Goal: Task Accomplishment & Management: Manage account settings

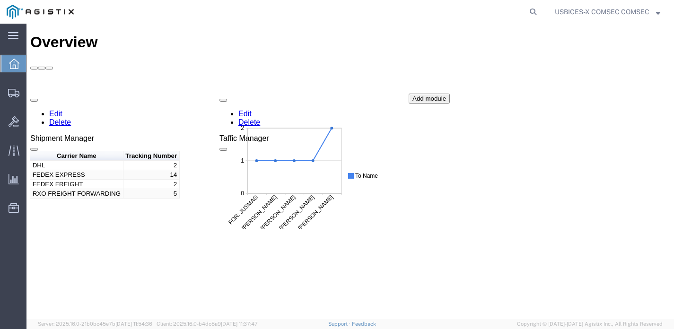
click at [527, 11] on icon at bounding box center [532, 11] width 13 height 13
click at [417, 12] on input "search" at bounding box center [383, 11] width 288 height 23
type input "56453877"
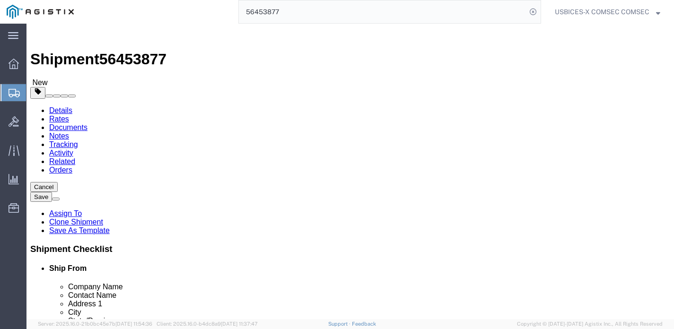
select select "59251"
select select "34240"
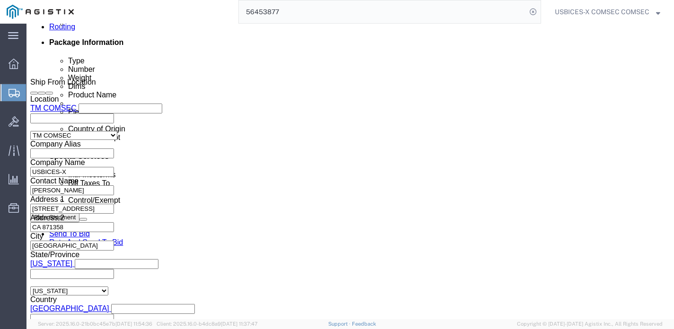
scroll to position [520, 0]
click div "[DATE] 9:10 AM"
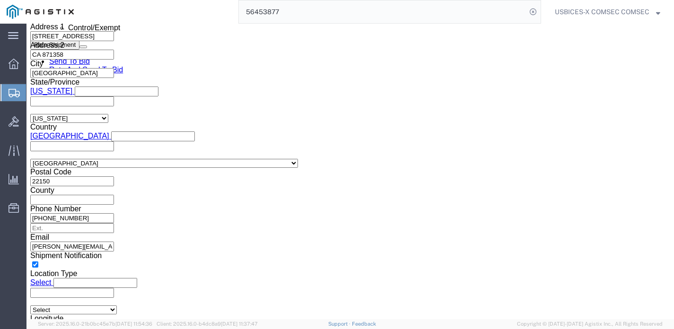
click input "12:10 AM"
click input "12:10pM"
drag, startPoint x: 94, startPoint y: 150, endPoint x: 33, endPoint y: 149, distance: 60.5
click div "Open Time 12 0pM Aug 15 2025 9:10 AM - Aug 15 2025 9:10 AM Cancel Apply"
type input "12:00 PM"
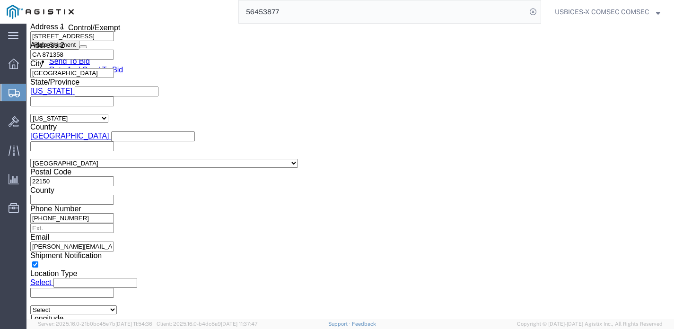
click button "Apply"
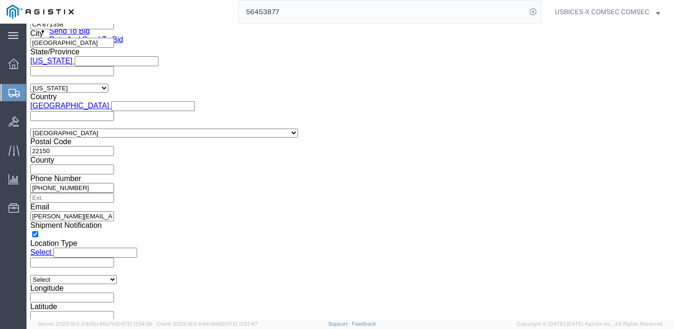
scroll to position [761, 0]
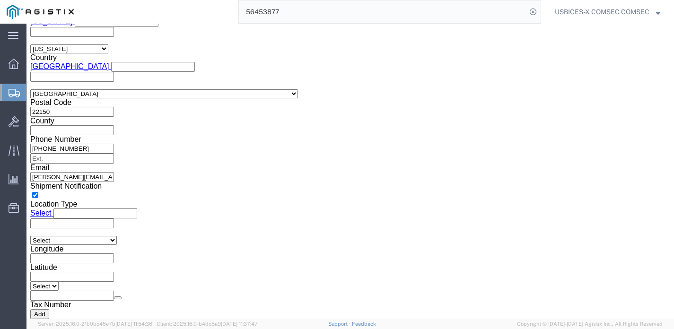
click select "Select Air Less than Truckload Multi-Leg Ocean Freight Rail Small Parcel Truckl…"
click div "Vehicle Select Size Select Container Number 1 Owner Select Shipper Vessel"
click button "Continue"
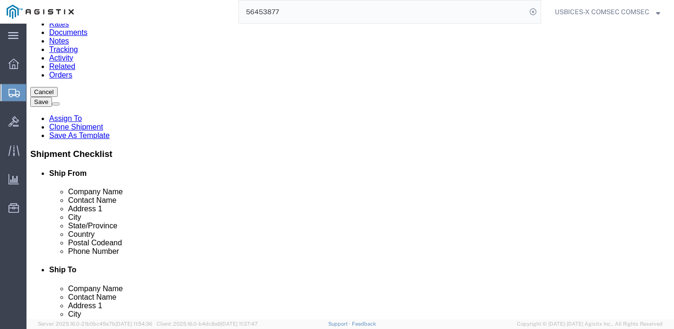
scroll to position [101, 0]
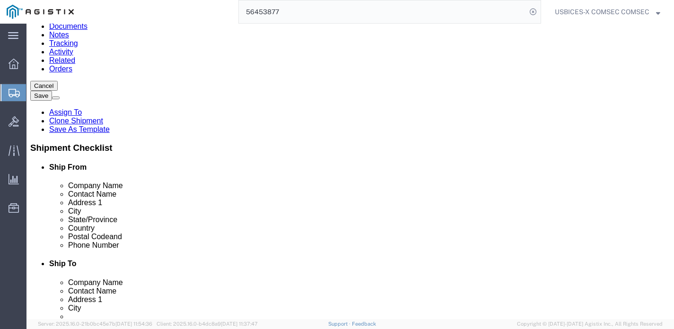
click p "IPS 250X"
click dd "3.00 Each"
click div
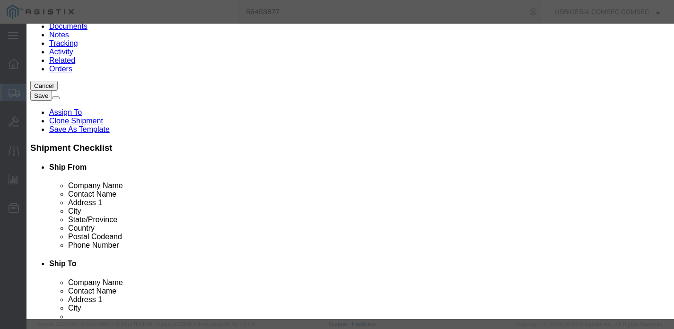
scroll to position [283, 0]
drag, startPoint x: 447, startPoint y: 54, endPoint x: 377, endPoint y: 50, distance: 69.6
click div "ECCN X20250811"
type input "X20250813680632"
click button "Save & Close"
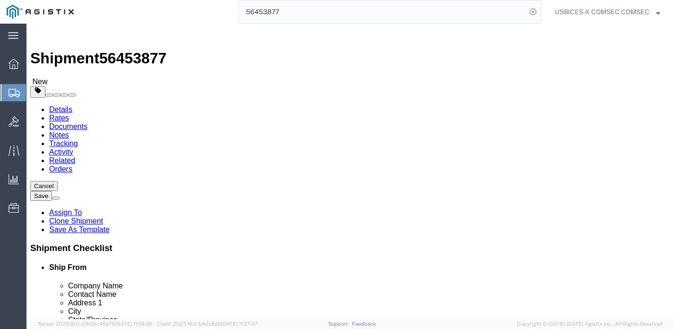
scroll to position [0, 0]
click button "Continue"
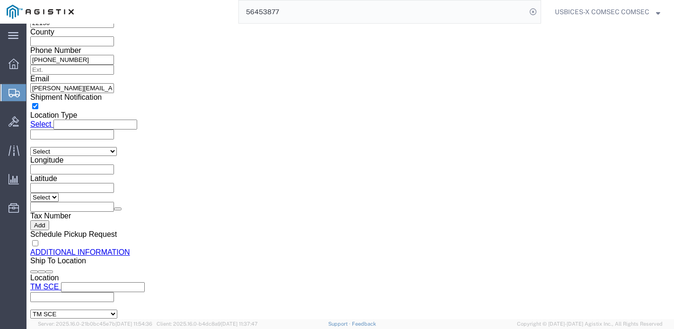
scroll to position [851, 0]
drag, startPoint x: 376, startPoint y: 123, endPoint x: 314, endPoint y: 121, distance: 62.4
click input "X20250811003039"
type input "X20250813680632"
click div "Customs Options"
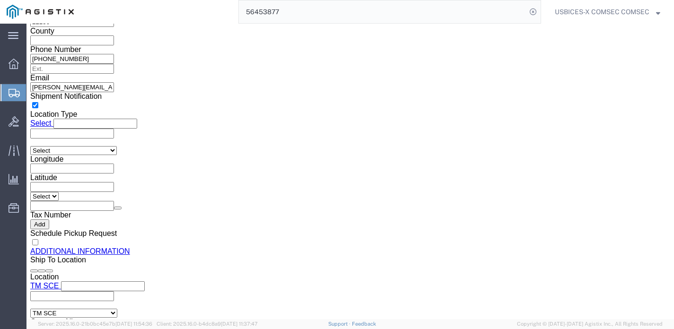
click select "Select CH CI CR DD FI FS GP GS HH HV IP IR IS MS OI OS TE TL TR UG ZD"
click div "Please fix the following errors Ship From Location Location TM COMSEC My Profil…"
click button "Save"
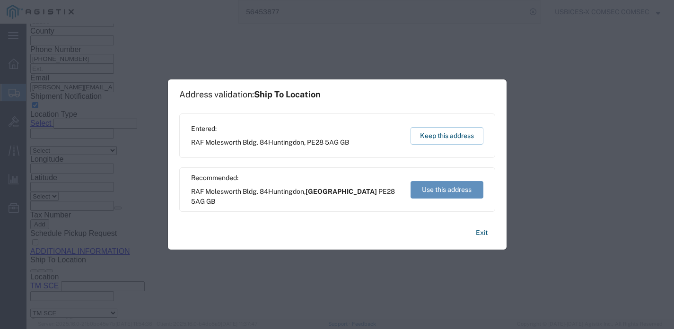
click at [451, 186] on button "Use this address" at bounding box center [446, 189] width 73 height 17
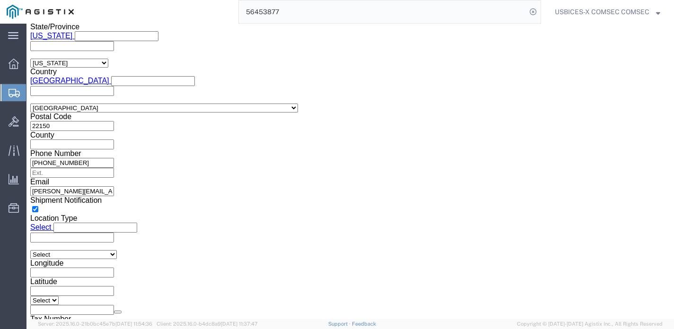
scroll to position [709, 0]
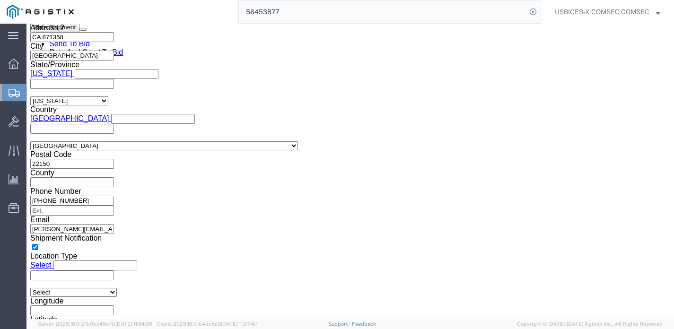
click button "Save"
click button "Rate Shipment"
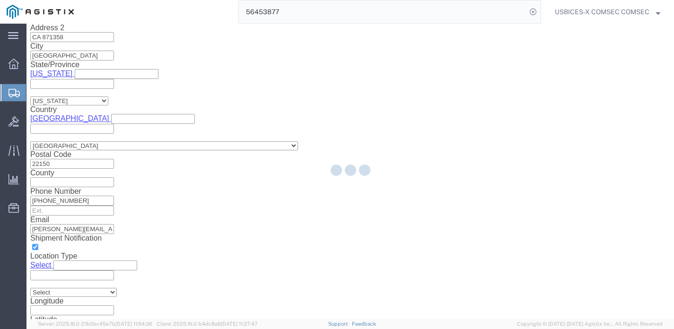
select select
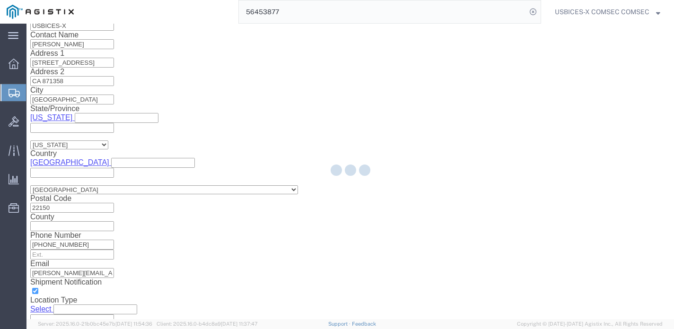
select select "COSTCENTER"
select select "43968"
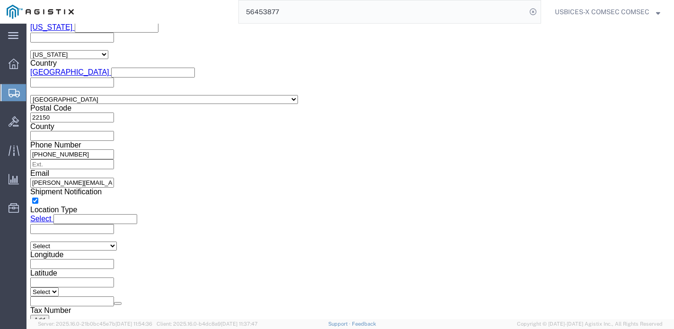
scroll to position [804, 0]
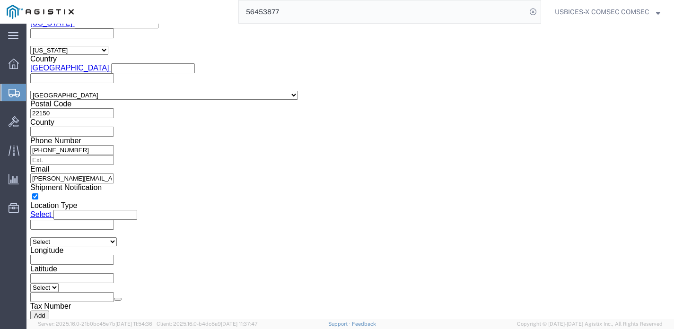
click select "Select AES-Direct EEI Carrier File EEI EEI Exempt"
click label "EIC"
click select "Select AES-Direct EEI Carrier File EEI EEI Exempt"
select select "EXEM"
click select "Select AES-Direct EEI Carrier File EEI EEI Exempt"
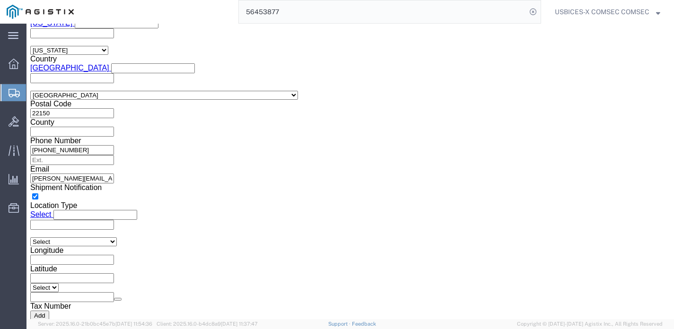
click label "Controlled Export?"
click button "Save"
click button "Rate Shipment"
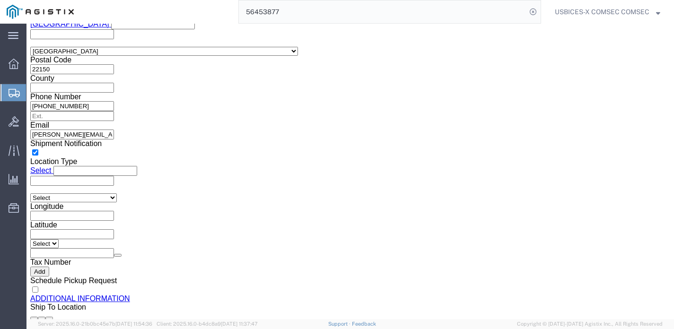
scroll to position [765, 0]
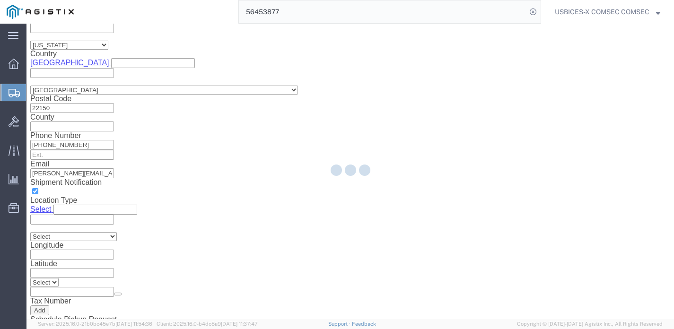
select select
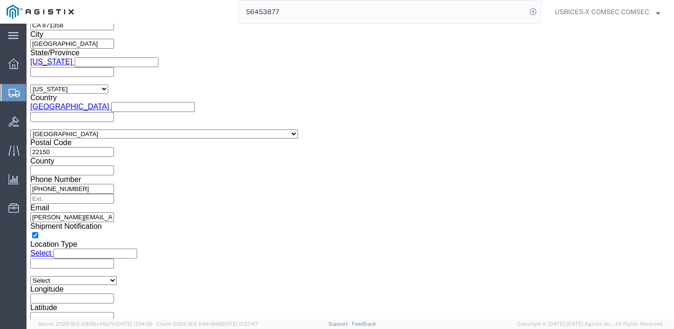
select select "COSTCENTER"
select select "43968"
click select "Select ATF BIS DEA EPA FDA FTR ITAR OFAC Other (OPA)"
select select "BIS"
click select "Select ATF BIS DEA EPA FDA FTR ITAR OFAC Other (OPA)"
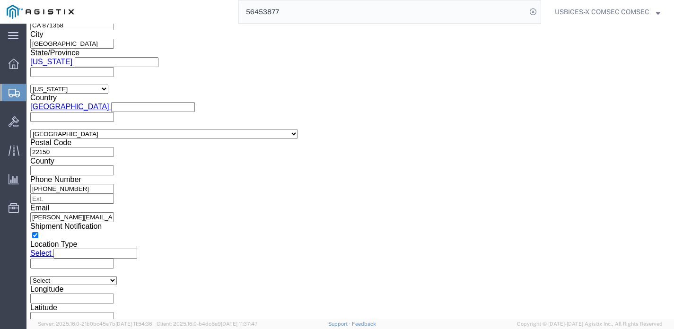
click button "Save"
click button "Rate Shipment"
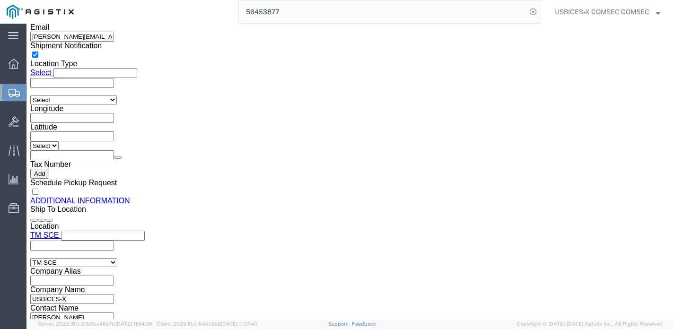
scroll to position [851, 0]
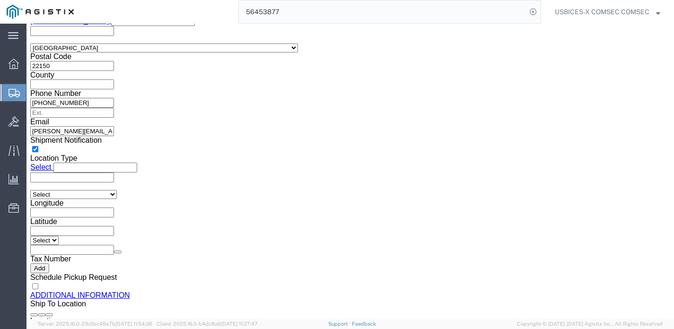
click select "Select AES-Direct EEI Carrier File EEI EEI Exempt"
click select "Select AGR-Agricultural APP-Computers APR-Additional Permissive Exports AVS-Air…"
select select "GOV"
click select "Select AGR-Agricultural APP-Computers APR-Additional Permissive Exports AVS-Air…"
click button "Rate Shipment"
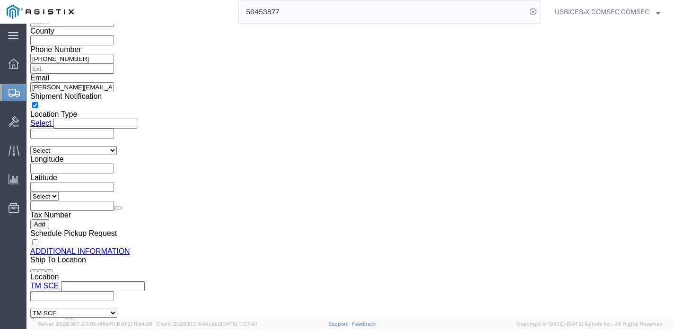
scroll to position [812, 0]
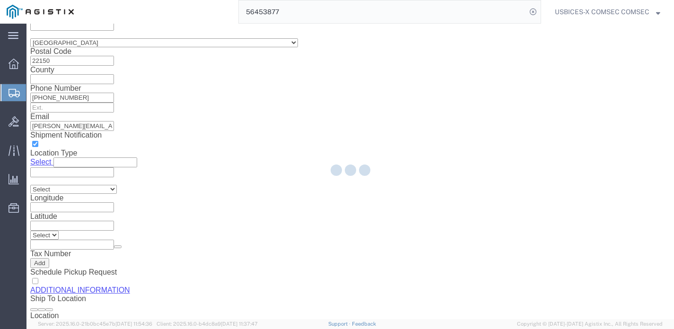
select select
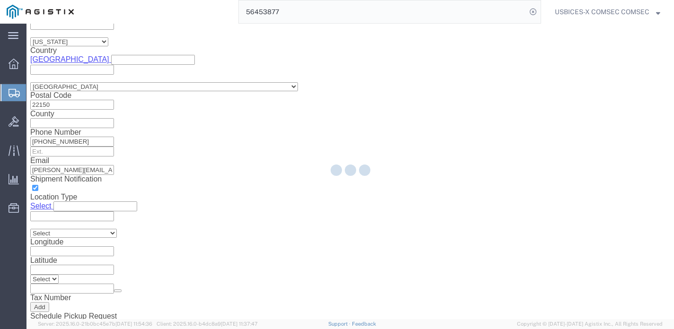
select select "COSTCENTER"
select select "43968"
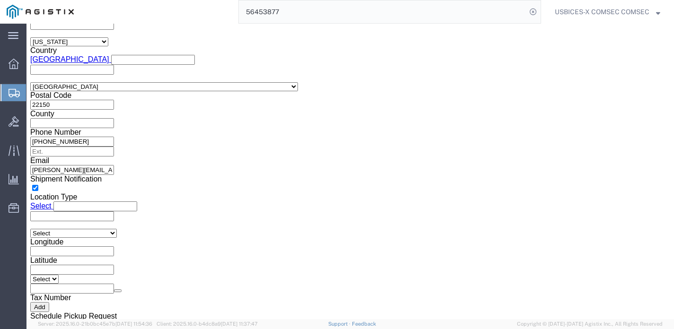
click select "Select AES-Direct EEI Carrier File EEI EEI Exempt"
click div "US Export Info"
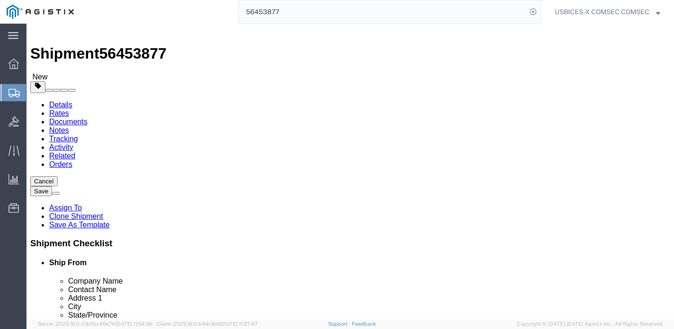
scroll to position [0, 0]
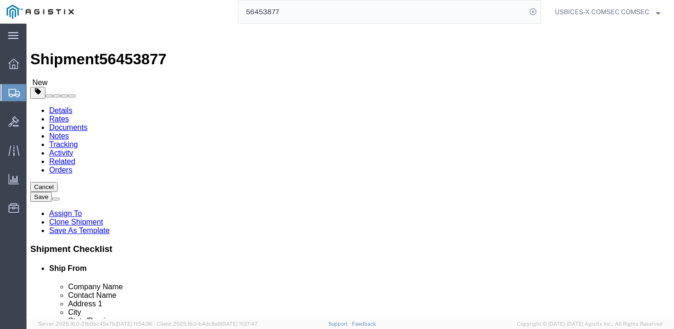
click link "Details"
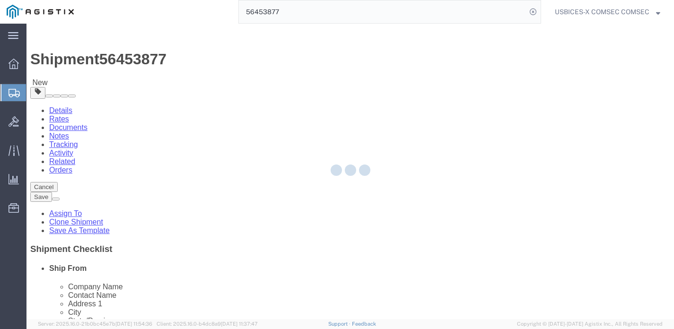
select select "59251"
select select "34240"
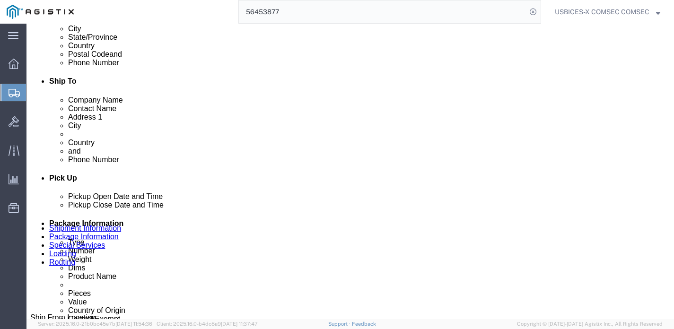
scroll to position [236, 0]
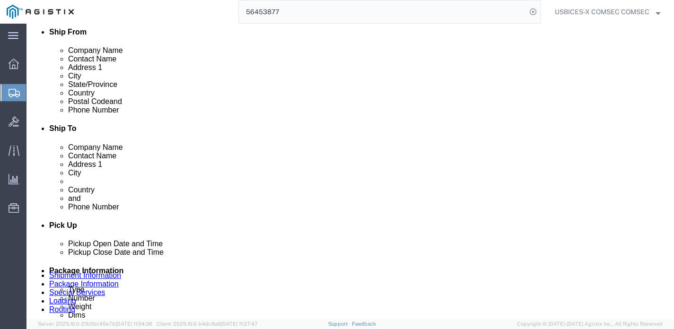
click link "ADDITIONAL INFORMATION"
click div "Ship From Location Location TM COMSEC Select My Profile Location Master Locatio…"
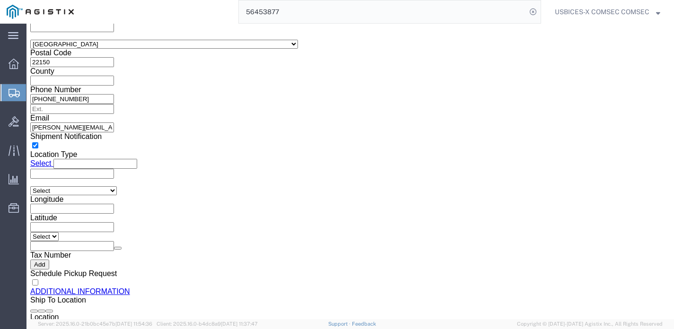
scroll to position [826, 0]
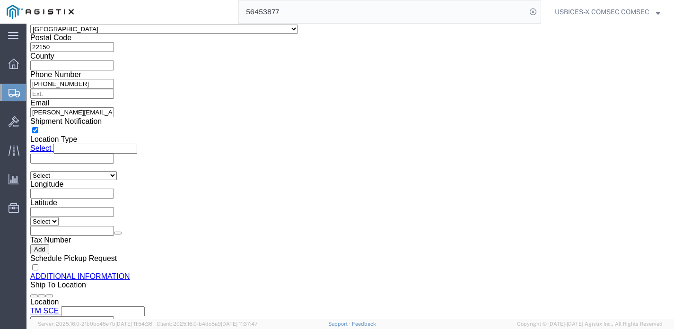
click button "Continue"
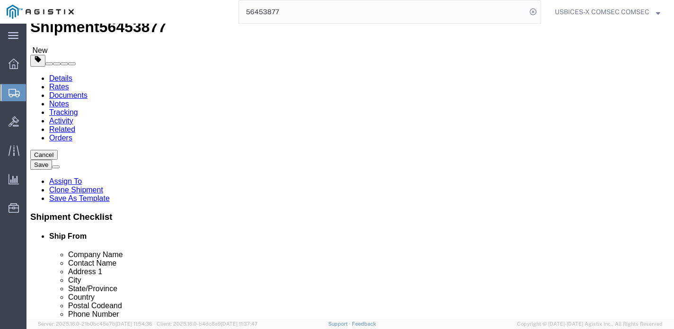
scroll to position [79, 0]
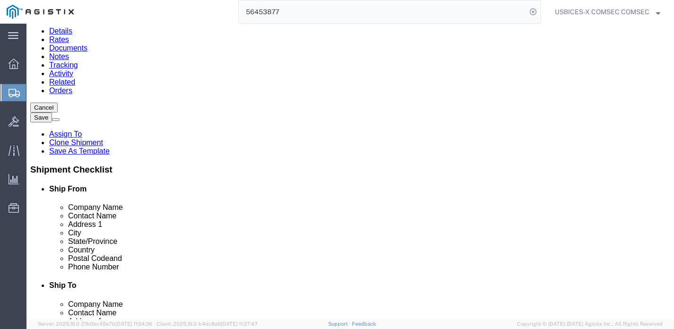
click div "1 x Your Packaging Package Type Select Envelope Large Box Medium Box PAK Rack S…"
click dd "3.00 Each"
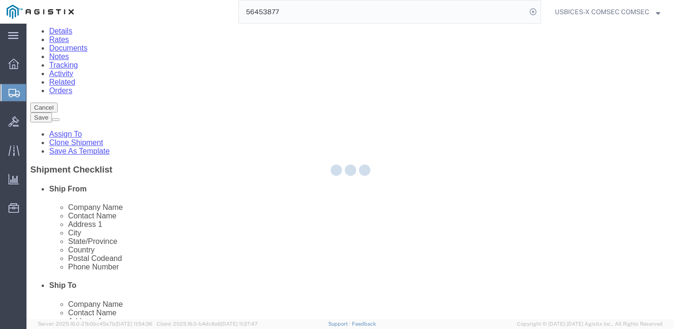
click at [190, 227] on div at bounding box center [349, 172] width 647 height 296
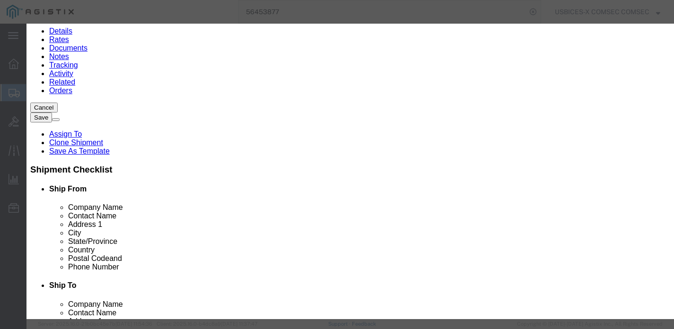
scroll to position [283, 0]
click select "Select ATF BIS DEA EPA FDA FTR ITAR OFAC Other (OPA)"
select select "BIS"
click select "Select ATF BIS DEA EPA FDA FTR ITAR OFAC Other (OPA)"
click select "Select AGR-Agricultural APP-Computers APR-Additional Permissive Exports AVS-Air…"
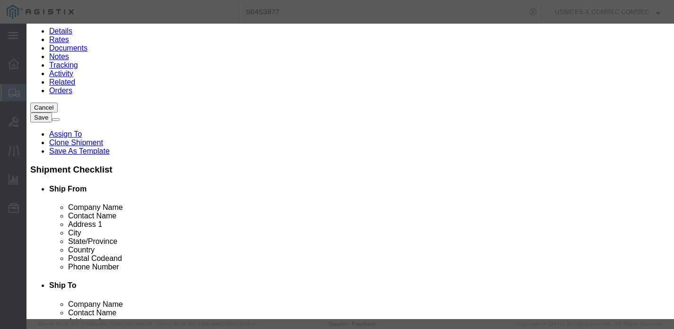
select select "NLR"
click select "Select AGR-Agricultural APP-Computers APR-Additional Permissive Exports AVS-Air…"
click button "Save & Close"
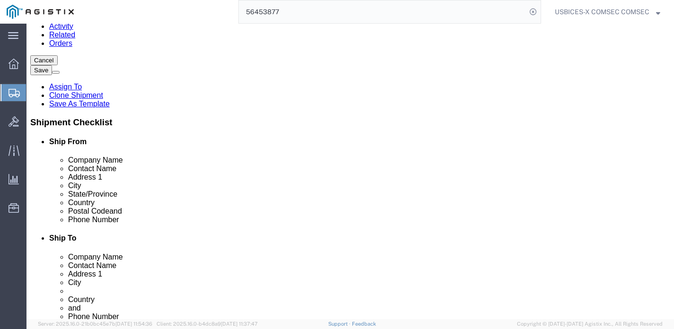
click button "Continue"
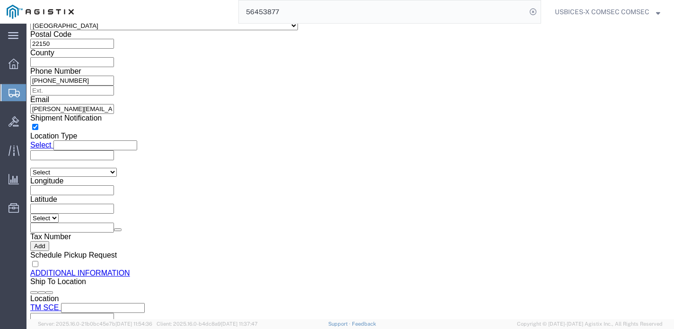
scroll to position [778, 0]
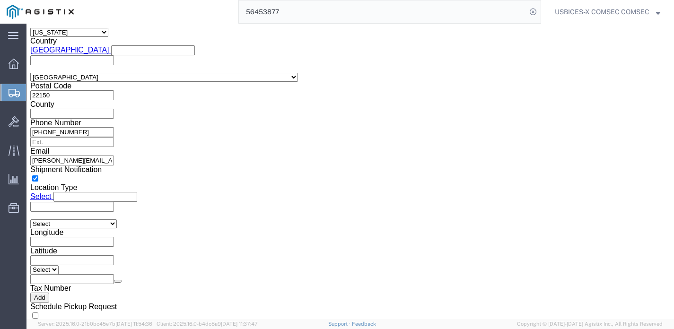
click select "Select AGR-Agricultural APP-Computers APR-Additional Permissive Exports AVS-Air…"
select select "NLR"
click select "Select AGR-Agricultural APP-Computers APR-Additional Permissive Exports AVS-Air…"
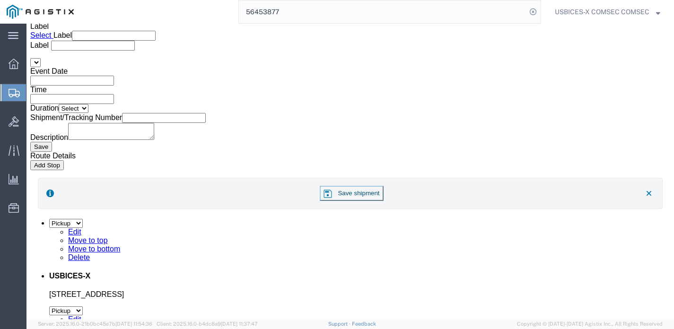
scroll to position [1771, 0]
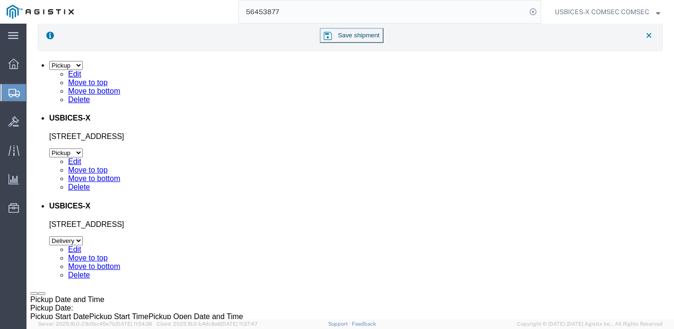
click button "Save"
click button "Rate Shipment"
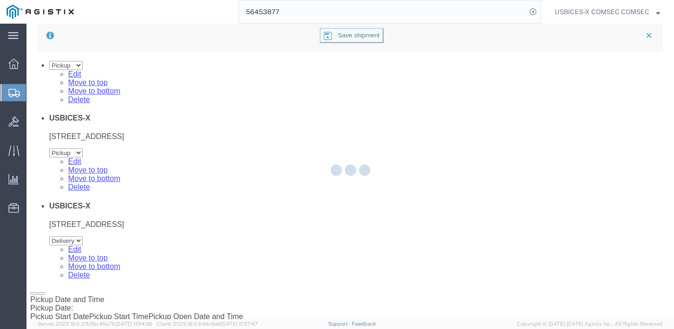
select select
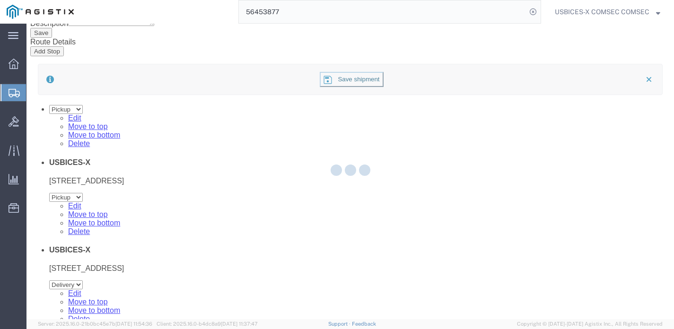
select select "COSTCENTER"
select select "43968"
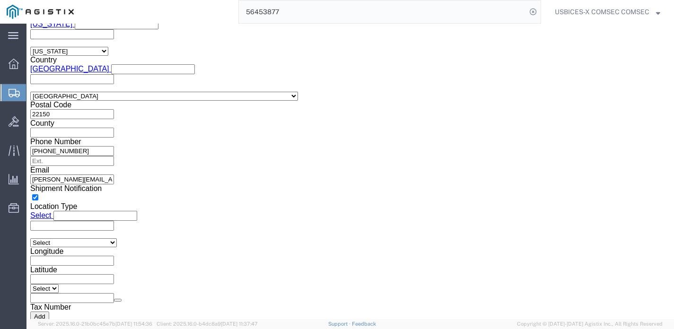
scroll to position [817, 0]
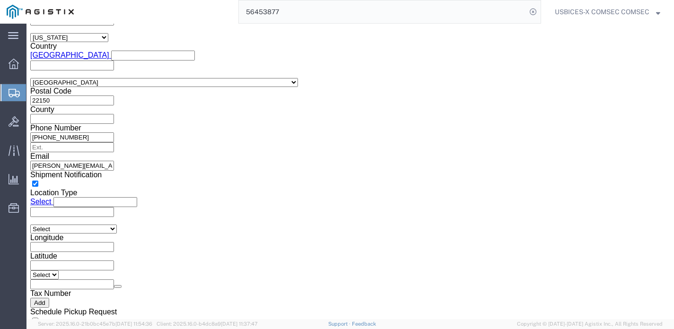
click select "Select AES-Direct EEI Carrier File EEI EEI Exempt"
select select
click select "Select AES-Direct EEI Carrier File EEI EEI Exempt"
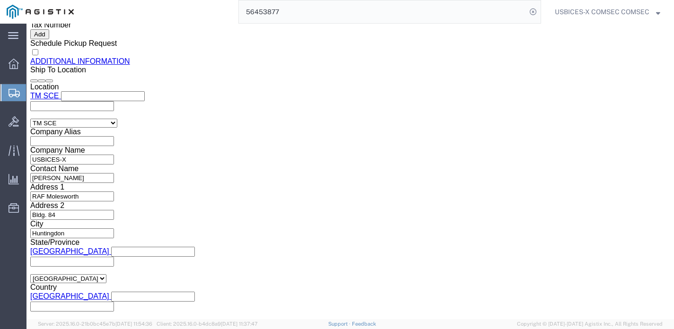
scroll to position [1148, 0]
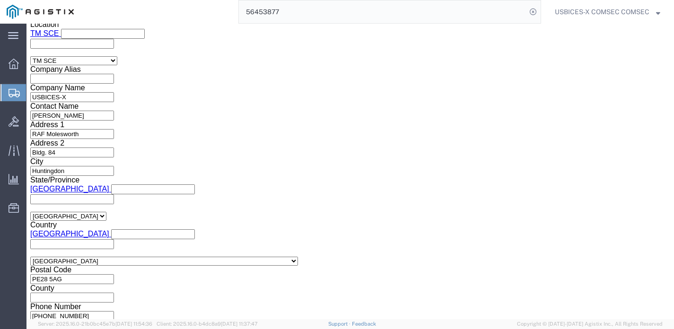
click button "Rate Shipment"
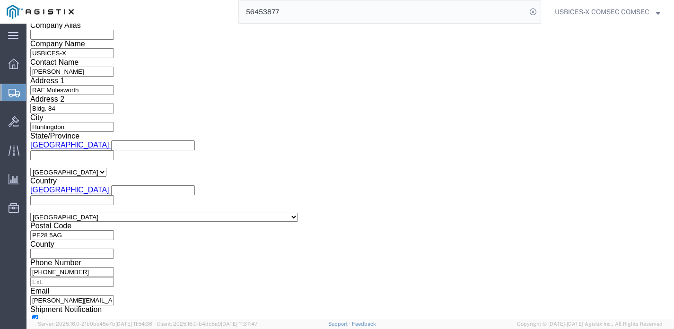
scroll to position [1109, 0]
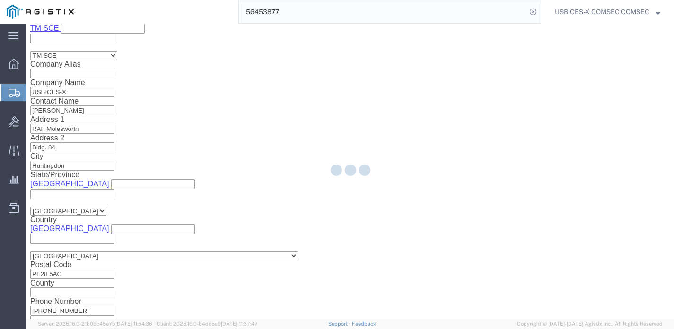
select select
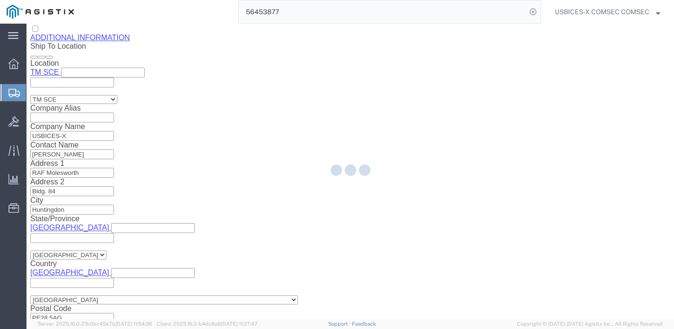
select select "COSTCENTER"
select select "43968"
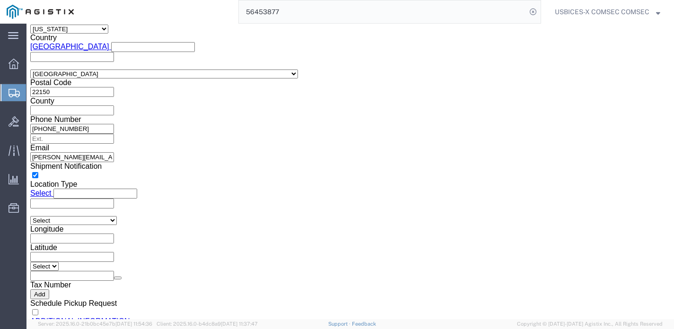
scroll to position [778, 0]
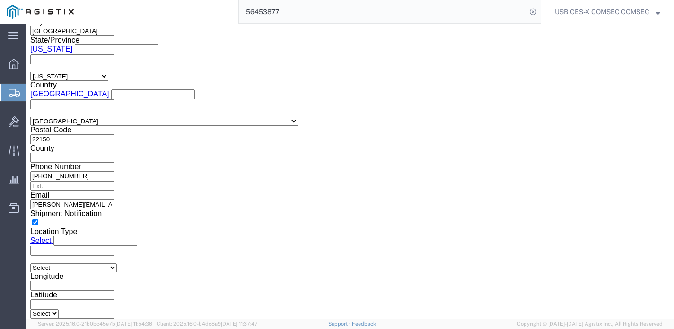
click select "Select AES-Direct EEI Carrier File EEI EEI Exempt"
select select "CFIL"
click select "Select AES-Direct EEI Carrier File EEI EEI Exempt"
click button "Rate Shipment"
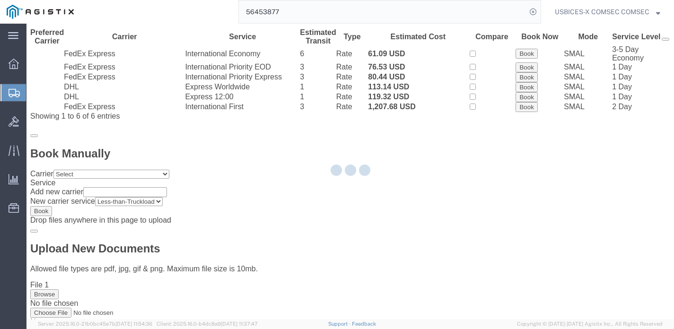
scroll to position [0, 0]
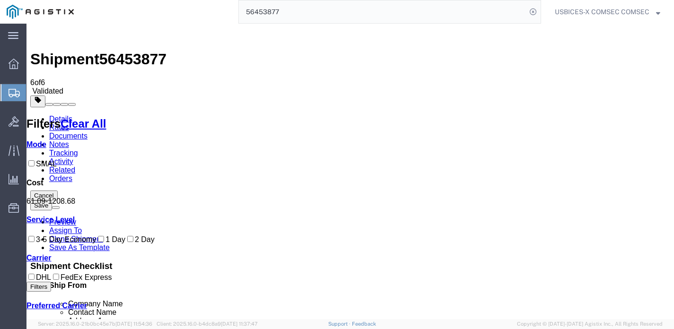
drag, startPoint x: 305, startPoint y: 115, endPoint x: 312, endPoint y: 115, distance: 6.1
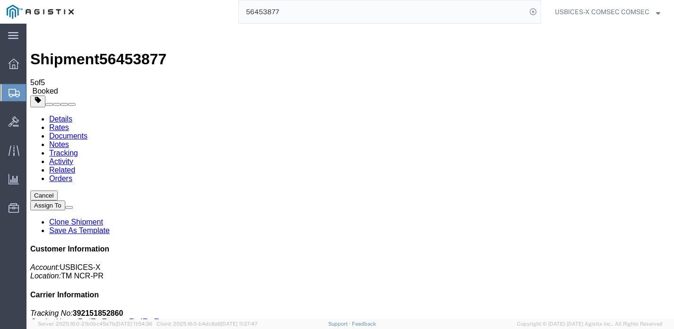
checkbox input "true"
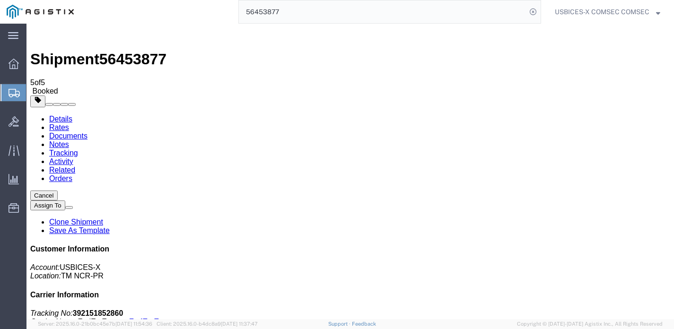
copy td "392151852860"
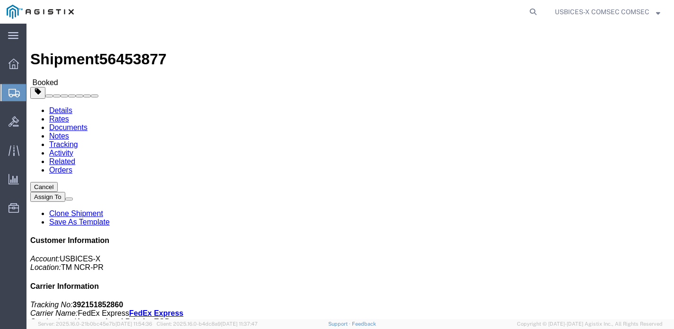
click link "Documents"
